Goal: Navigation & Orientation: Find specific page/section

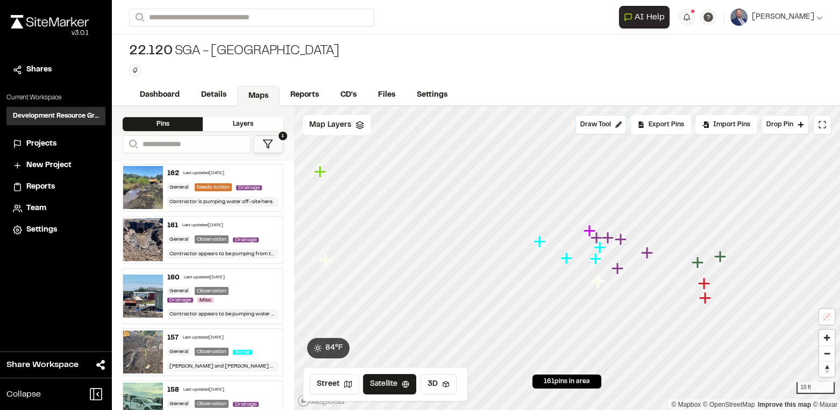
click at [328, 265] on icon "Map marker" at bounding box center [326, 260] width 14 height 14
click at [559, 172] on icon "Map marker" at bounding box center [561, 170] width 12 height 12
click at [786, 328] on icon "Map marker" at bounding box center [785, 328] width 12 height 12
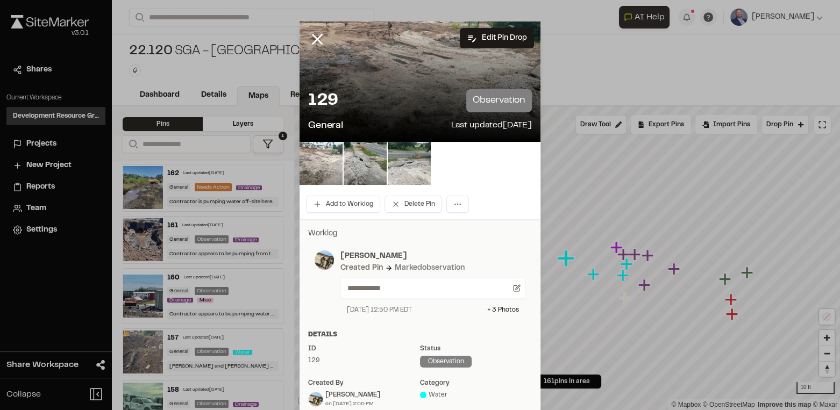
click at [314, 162] on img at bounding box center [321, 163] width 43 height 43
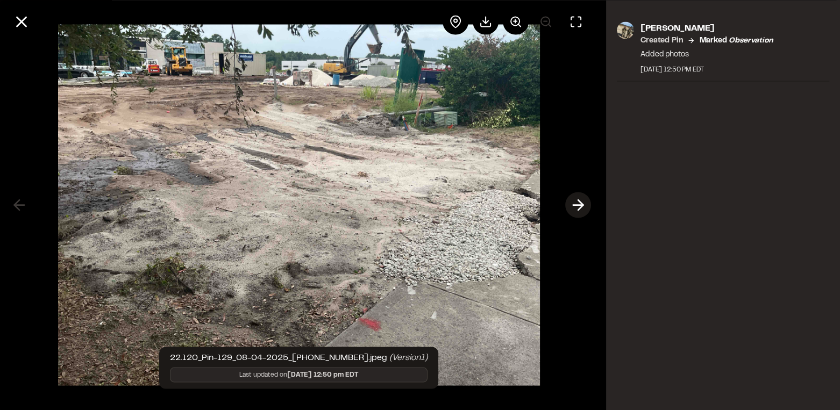
click at [576, 204] on icon at bounding box center [578, 205] width 17 height 18
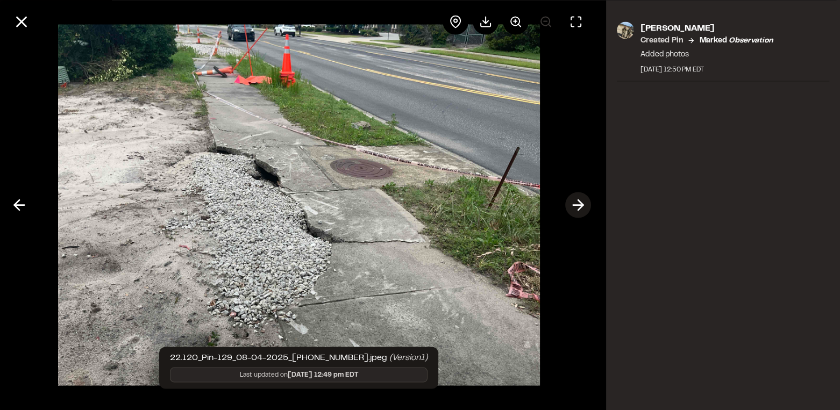
click at [576, 204] on icon at bounding box center [578, 205] width 17 height 18
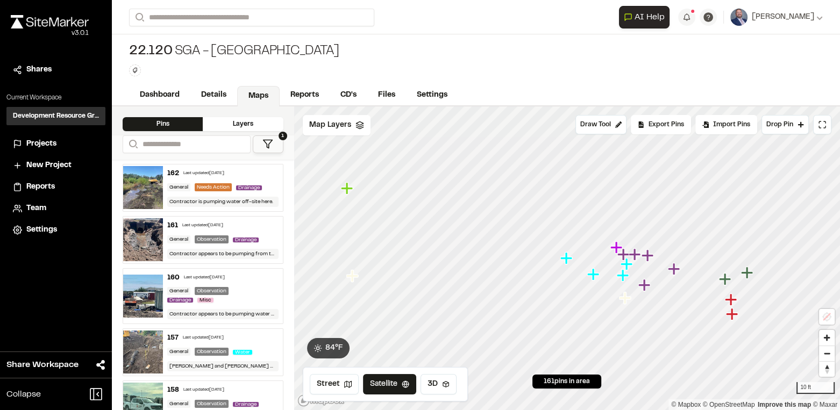
click at [598, 279] on icon "Map marker" at bounding box center [594, 275] width 14 height 14
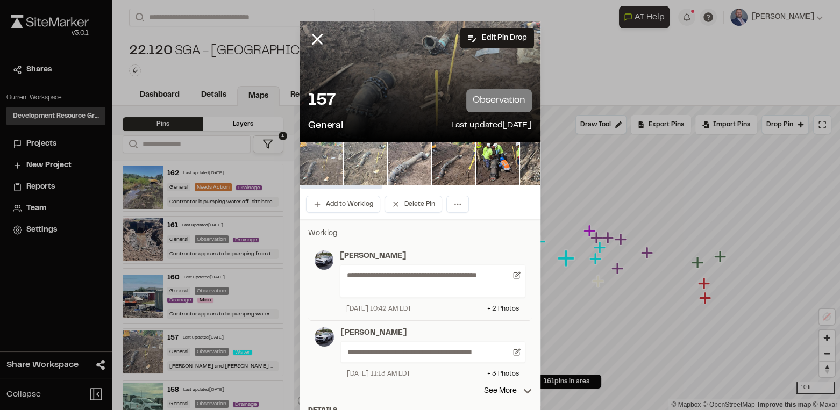
click at [315, 165] on img at bounding box center [321, 163] width 43 height 43
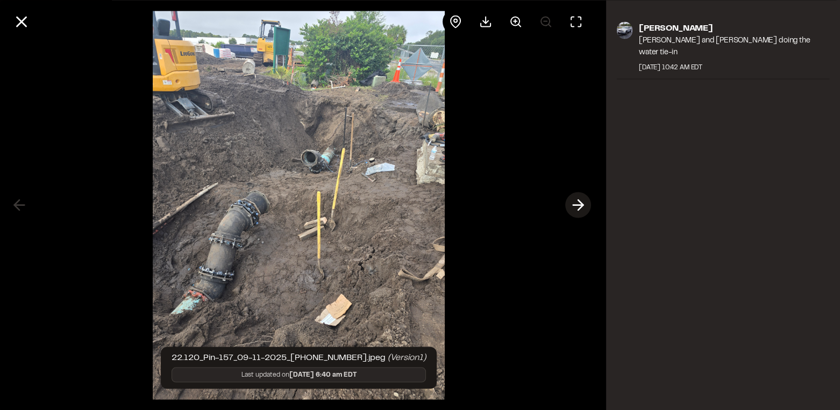
click at [589, 205] on button at bounding box center [578, 206] width 26 height 26
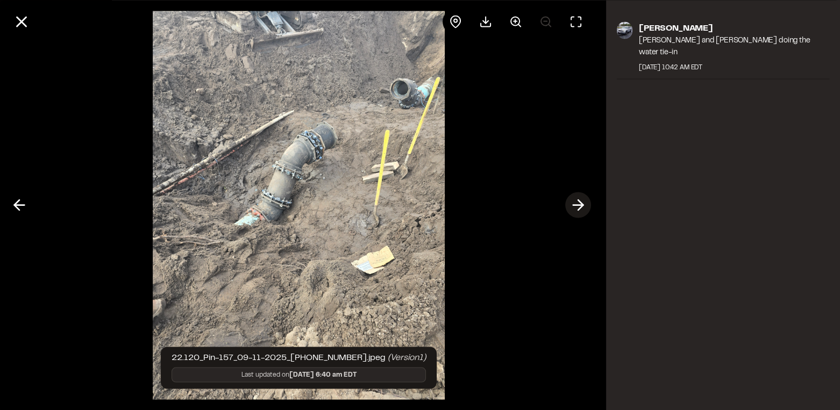
click at [581, 205] on line at bounding box center [578, 205] width 10 height 0
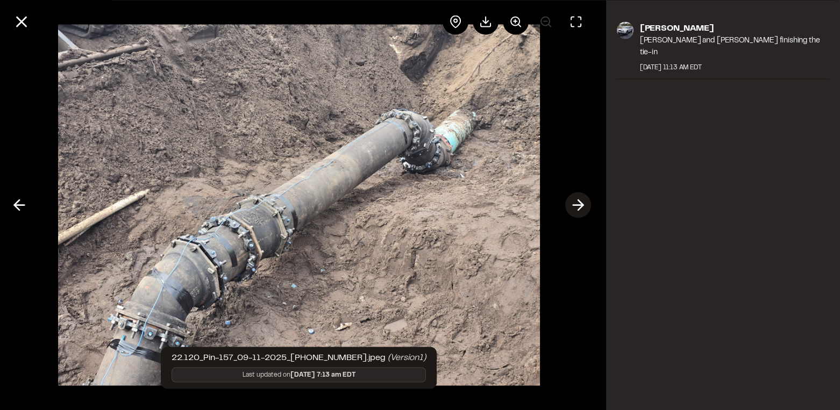
click at [581, 205] on line at bounding box center [578, 205] width 10 height 0
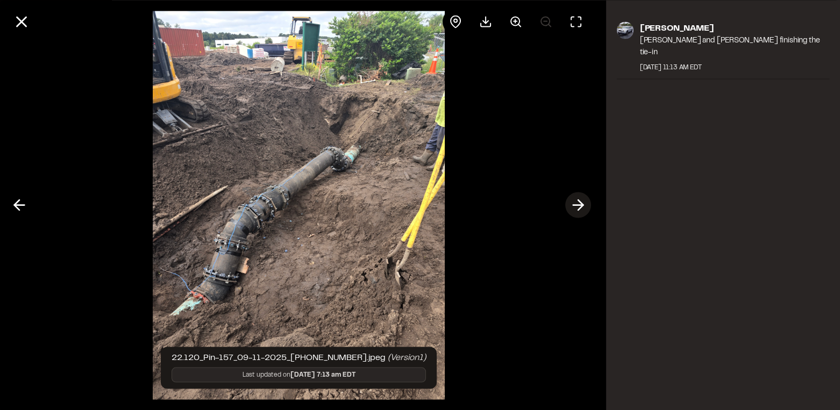
click at [581, 205] on line at bounding box center [578, 205] width 10 height 0
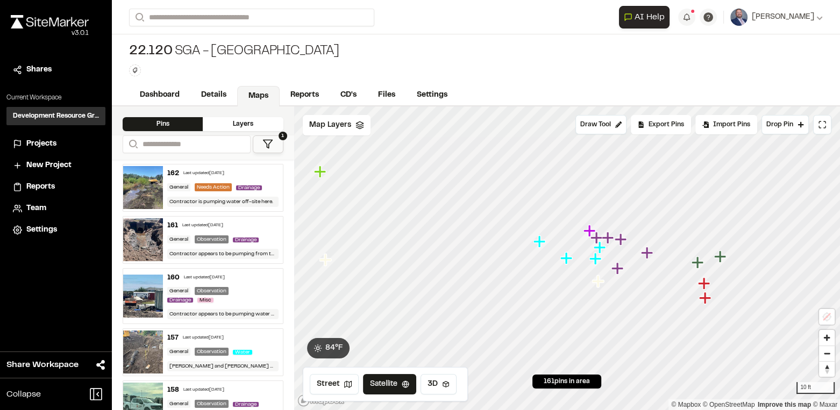
click at [596, 261] on icon "Map marker" at bounding box center [595, 259] width 12 height 12
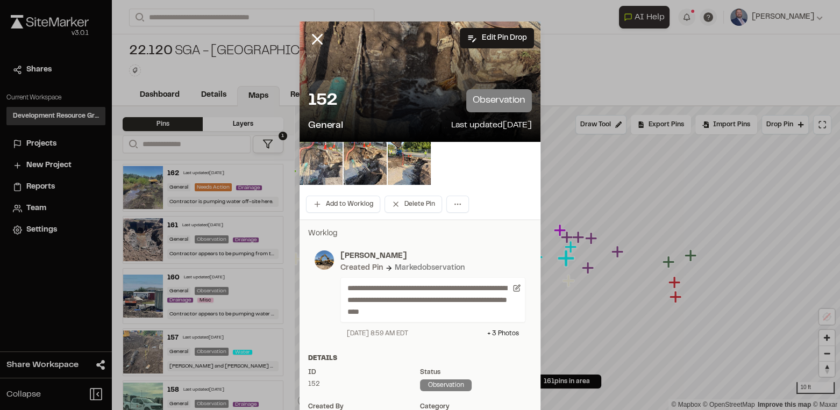
click at [326, 164] on img at bounding box center [321, 163] width 43 height 43
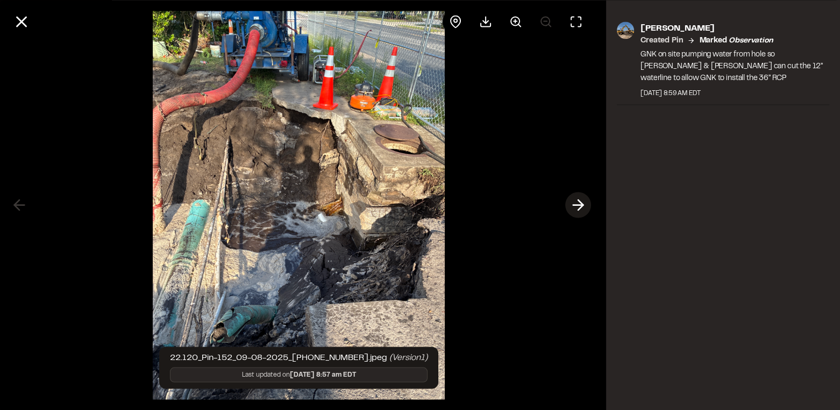
click at [577, 199] on icon at bounding box center [578, 205] width 17 height 18
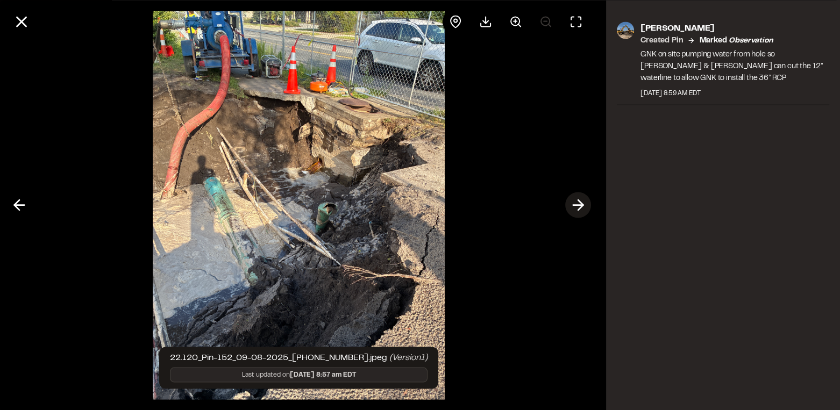
click at [577, 197] on icon at bounding box center [578, 205] width 17 height 18
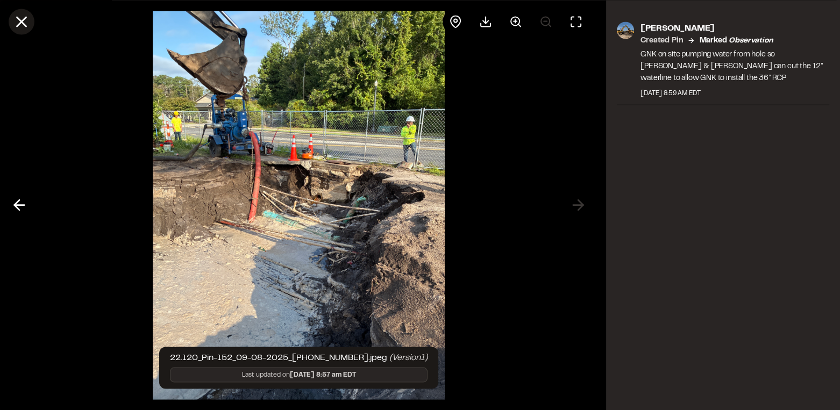
drag, startPoint x: 23, startPoint y: 23, endPoint x: 86, endPoint y: 46, distance: 66.4
click at [23, 23] on line at bounding box center [21, 21] width 9 height 9
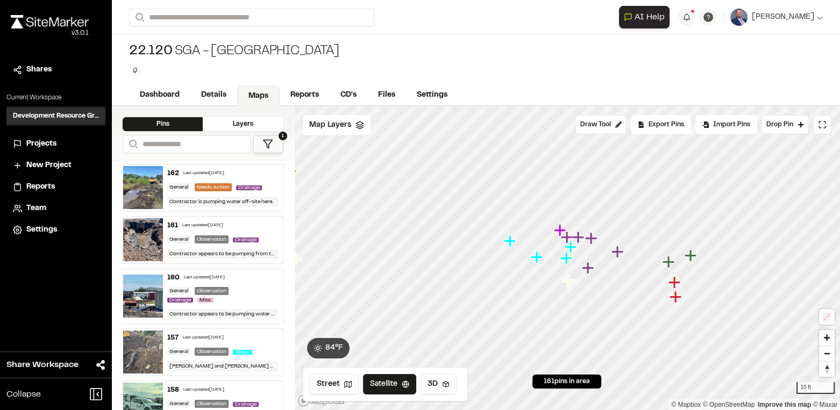
click at [571, 247] on icon "Map marker" at bounding box center [570, 247] width 12 height 12
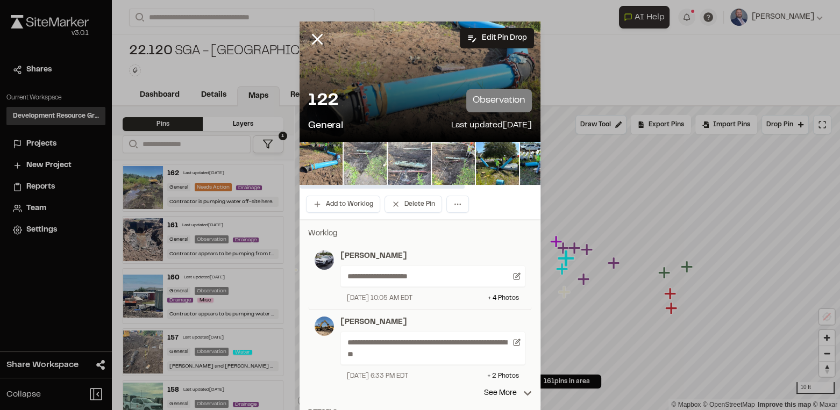
click at [350, 161] on img at bounding box center [365, 163] width 43 height 43
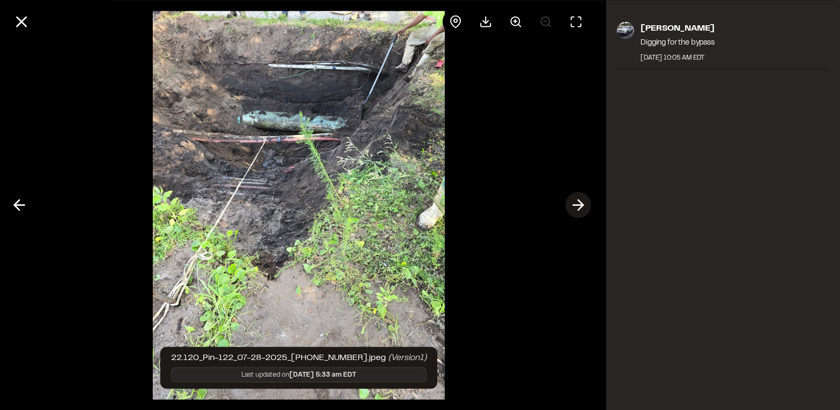
click at [581, 202] on polyline at bounding box center [580, 205] width 5 height 10
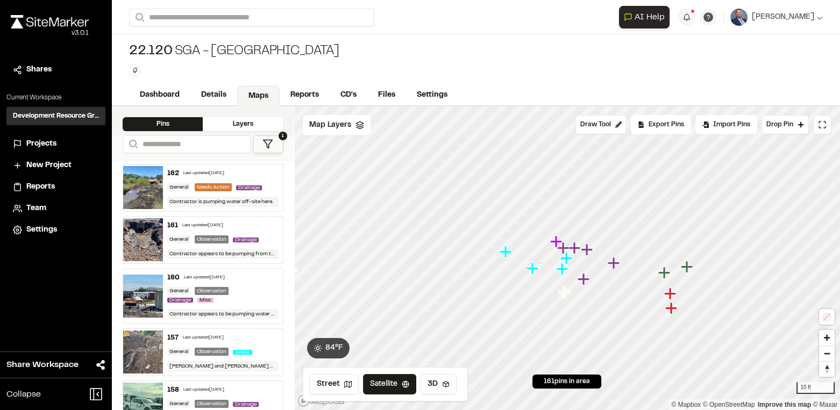
click at [554, 244] on icon "Map marker" at bounding box center [557, 242] width 14 height 14
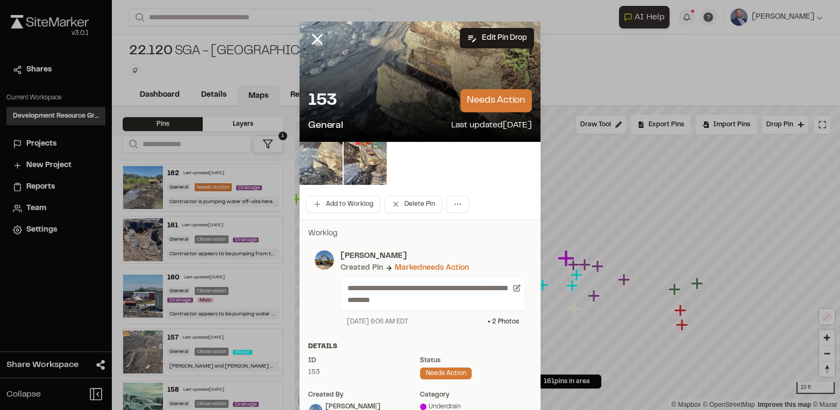
click at [314, 161] on img at bounding box center [321, 163] width 43 height 43
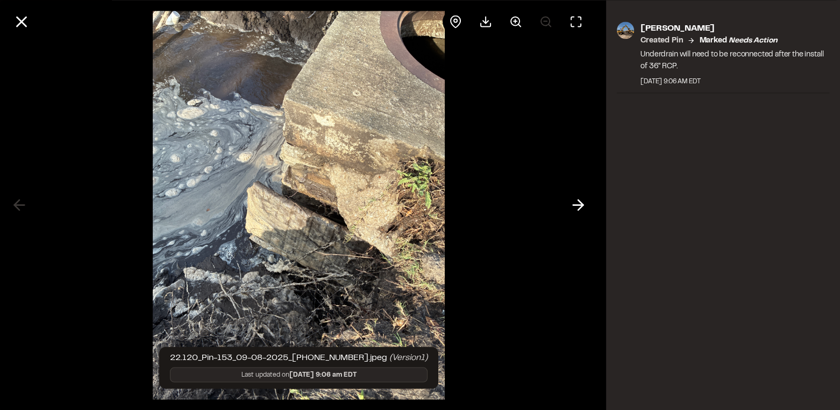
click at [578, 202] on icon at bounding box center [578, 205] width 17 height 18
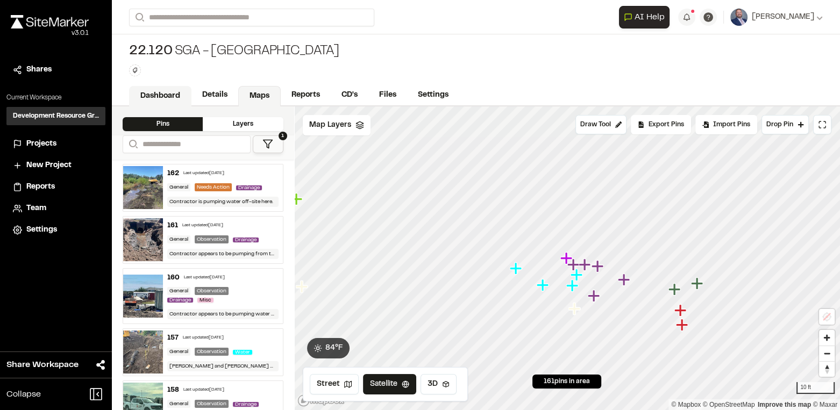
click at [174, 93] on link "Dashboard" at bounding box center [160, 96] width 62 height 20
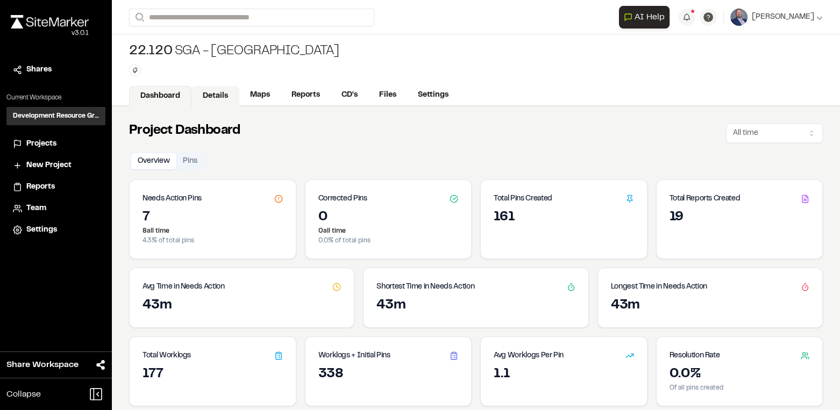
click at [224, 97] on link "Details" at bounding box center [215, 96] width 48 height 20
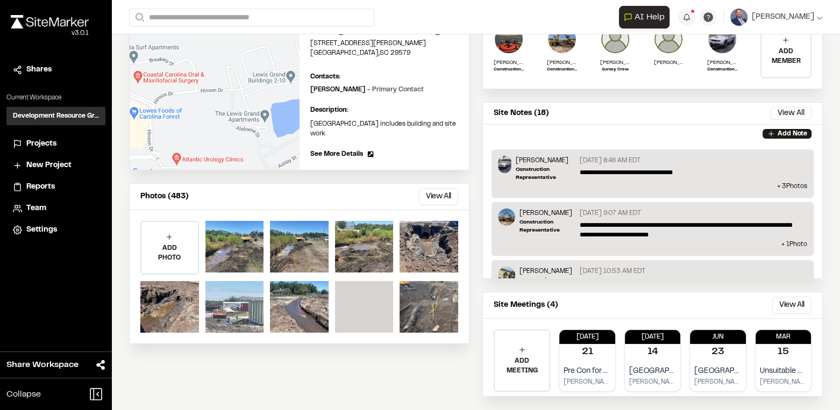
scroll to position [146, 0]
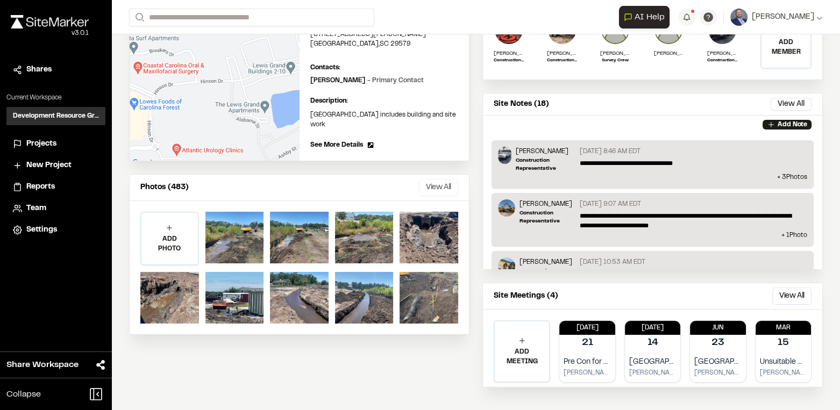
click at [422, 196] on button "View All" at bounding box center [438, 187] width 39 height 17
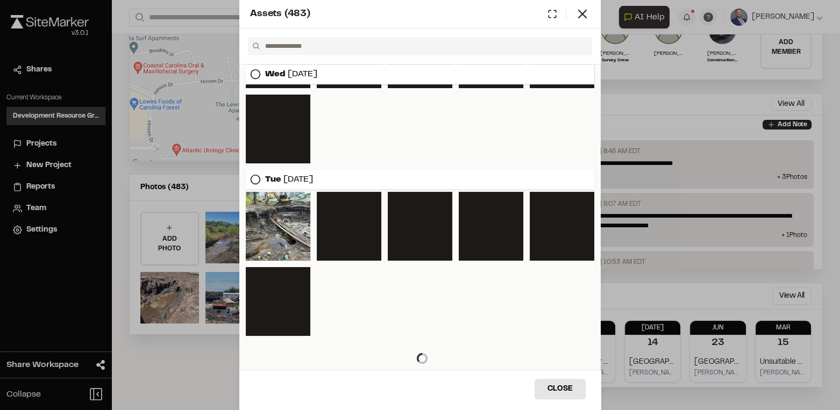
scroll to position [417, 0]
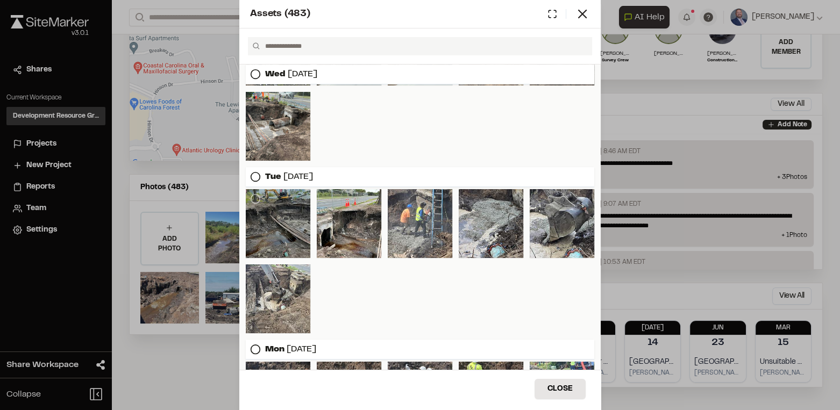
click at [279, 230] on div at bounding box center [278, 223] width 65 height 69
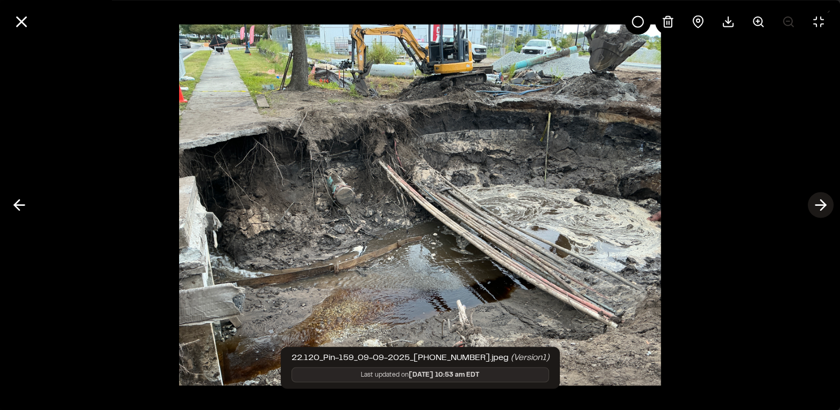
click at [821, 205] on line at bounding box center [821, 205] width 10 height 0
